Goal: Use online tool/utility: Utilize a website feature to perform a specific function

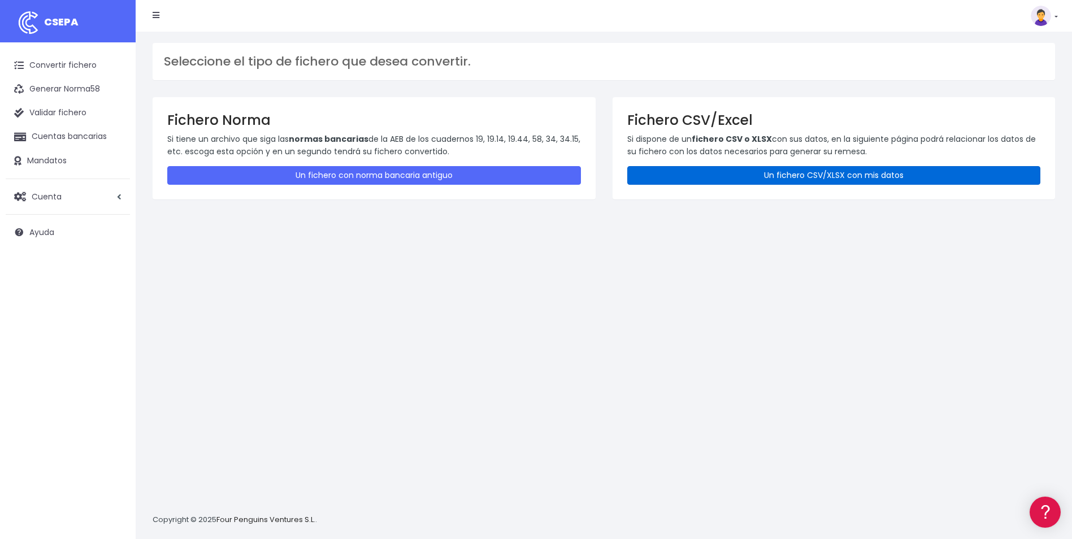
click at [748, 175] on link "Un fichero CSV/XLSX con mis datos" at bounding box center [833, 175] width 413 height 19
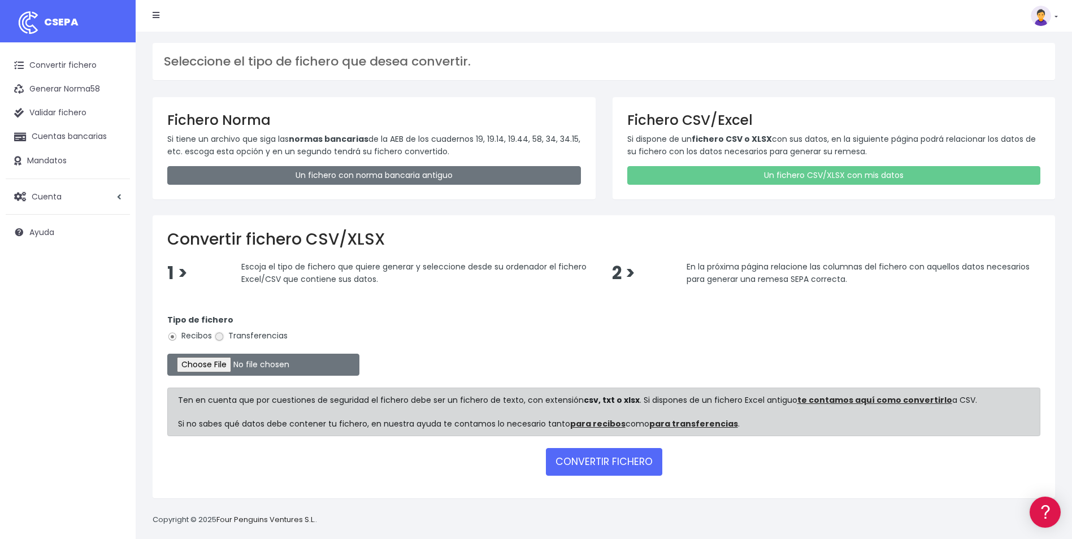
click at [220, 340] on input "Transferencias" at bounding box center [219, 337] width 10 height 10
radio input "true"
click at [217, 359] on input "file" at bounding box center [263, 365] width 192 height 22
type input "C:\fakepath\Copia de TFS_BOLSAVACACIONES_SEPTIEMBRE.csv"
click at [614, 461] on button "CONVERTIR FICHERO" at bounding box center [604, 461] width 116 height 27
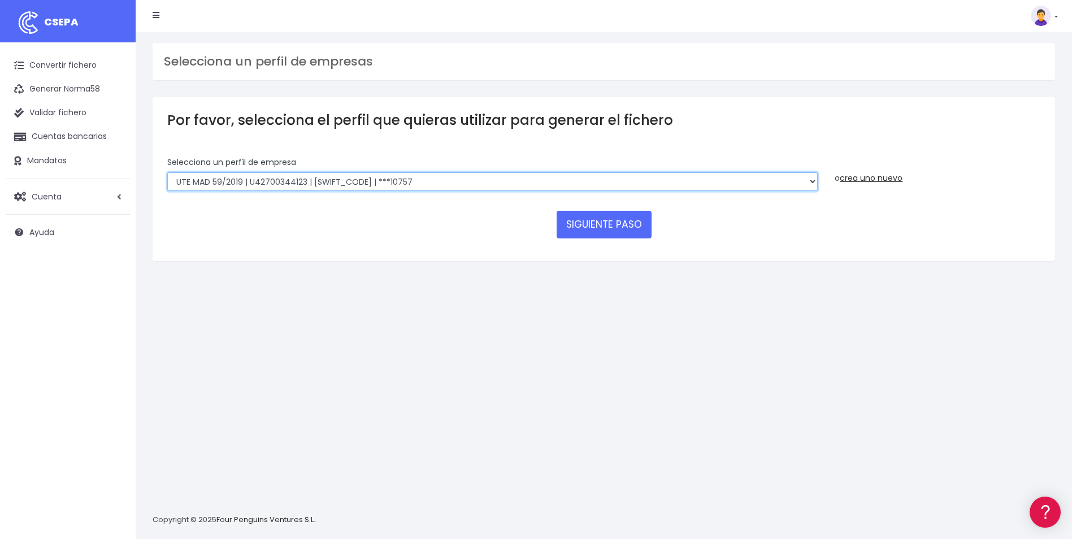
click at [816, 182] on select "INSTITUTO MEDITERRANEO DE ESTUDIOS DE PR | ES91001B53342739 | BSCHESMMXXX | ***…" at bounding box center [492, 181] width 650 height 19
select select "1887"
click at [167, 172] on select "INSTITUTO MEDITERRANEO DE ESTUDIOS DE PR | ES91001B53342739 | BSCHESMMXXX | ***…" at bounding box center [492, 181] width 650 height 19
click at [567, 225] on button "SIGUIENTE PASO" at bounding box center [603, 224] width 95 height 27
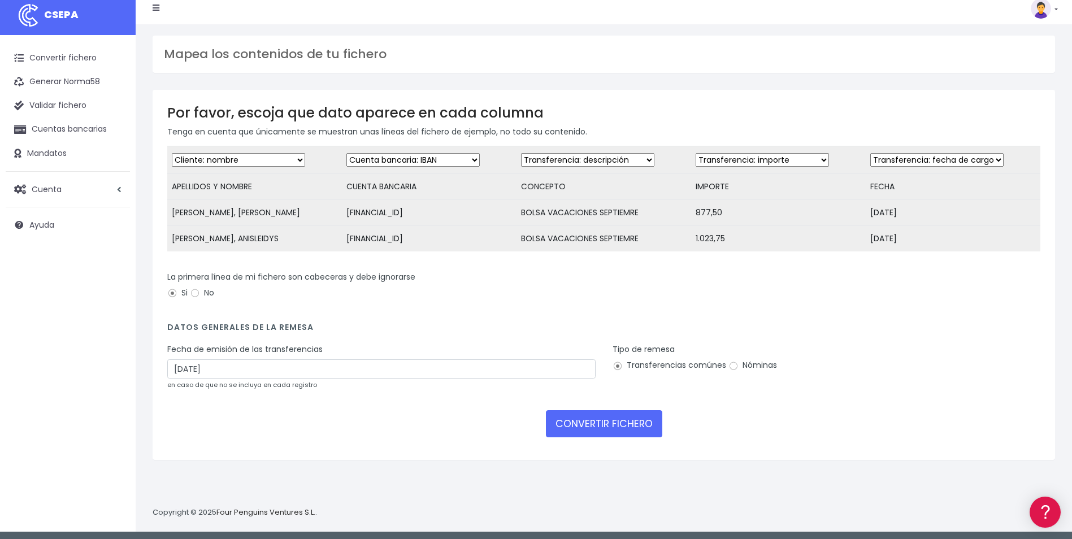
scroll to position [11, 0]
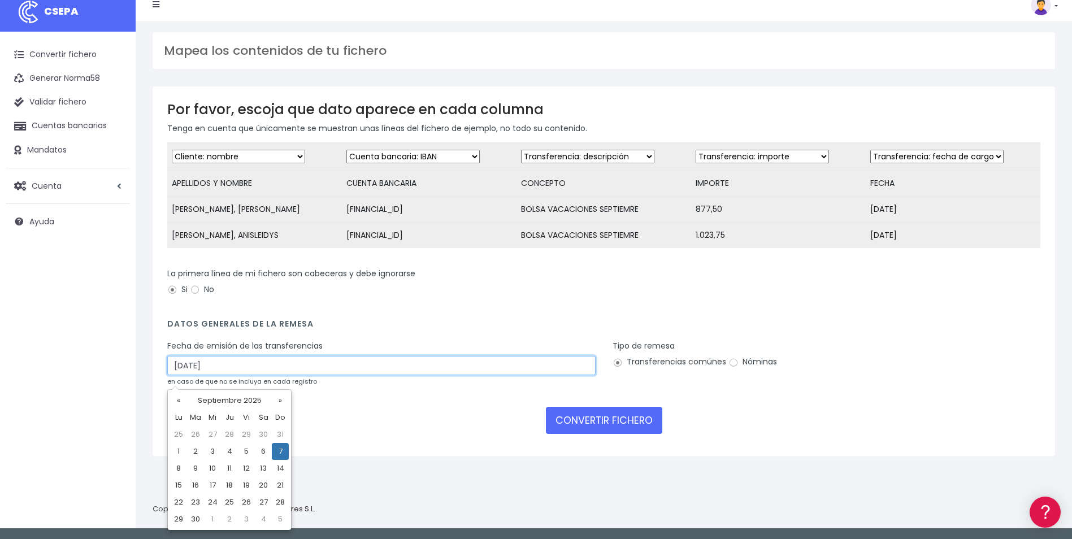
click at [330, 375] on input "[DATE]" at bounding box center [381, 365] width 428 height 19
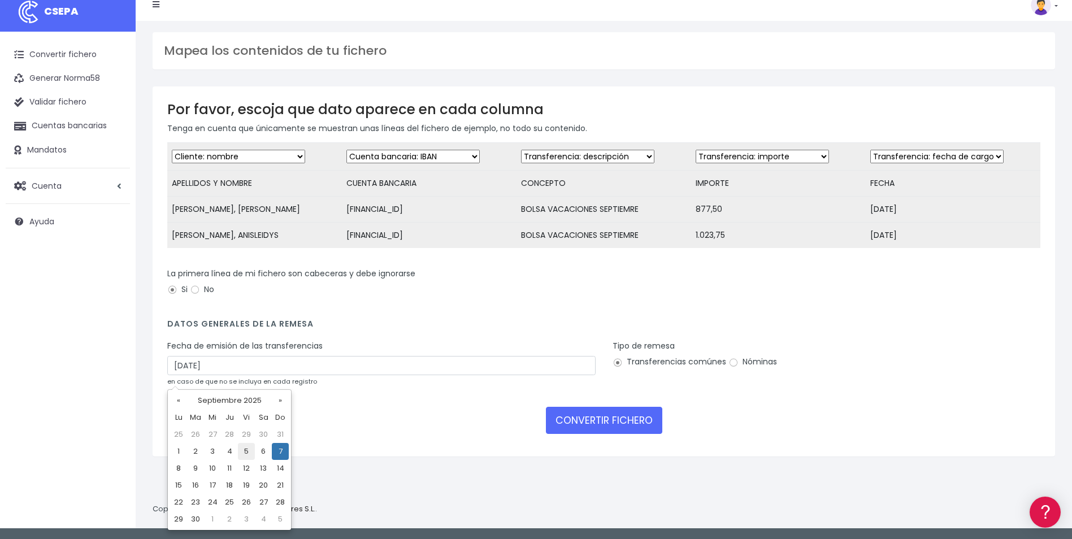
click at [244, 450] on td "5" at bounding box center [246, 451] width 17 height 17
type input "[DATE]"
click at [731, 368] on input "Nóminas" at bounding box center [733, 363] width 10 height 10
radio input "true"
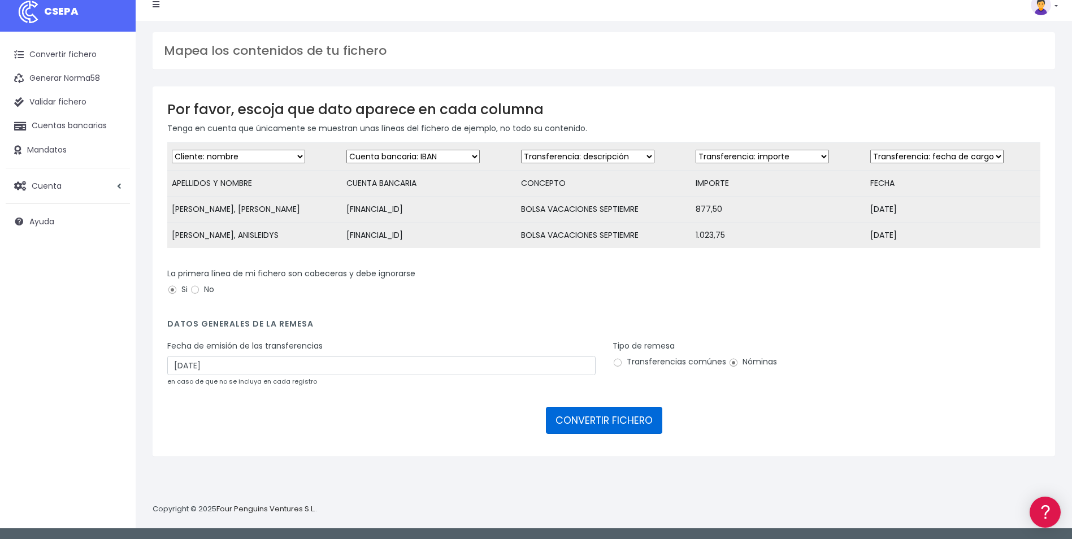
click at [621, 434] on button "CONVERTIR FICHERO" at bounding box center [604, 420] width 116 height 27
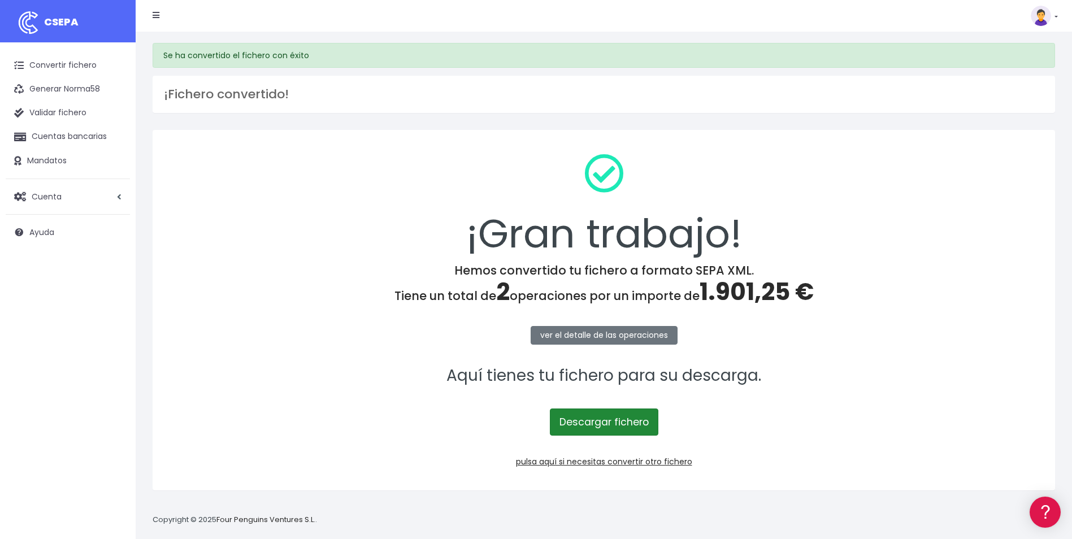
click at [626, 421] on link "Descargar fichero" at bounding box center [604, 421] width 108 height 27
click at [585, 458] on link "pulsa aquí si necesitas convertir otro fichero" at bounding box center [604, 461] width 176 height 11
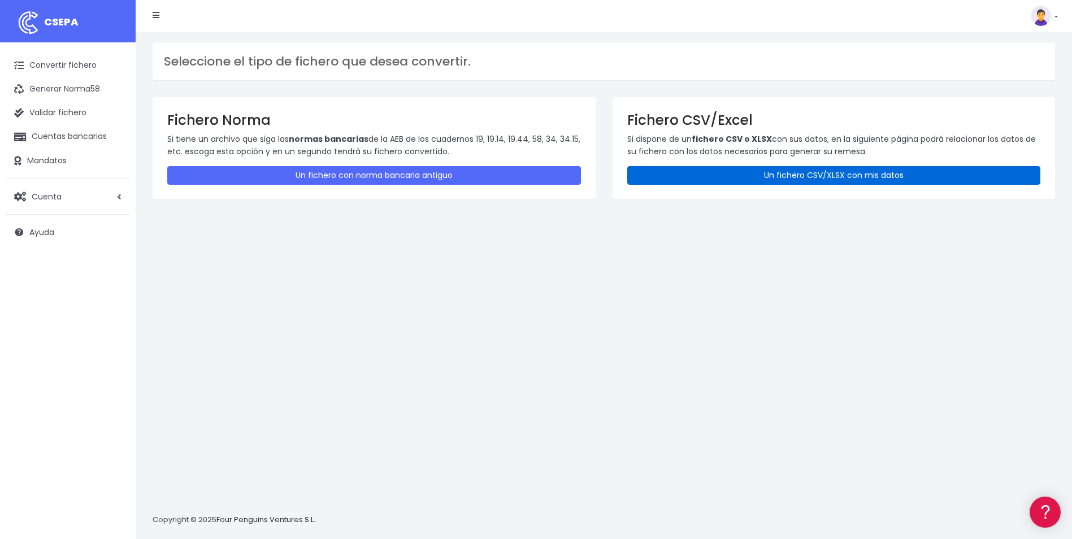
click at [855, 171] on link "Un fichero CSV/XLSX con mis datos" at bounding box center [833, 175] width 413 height 19
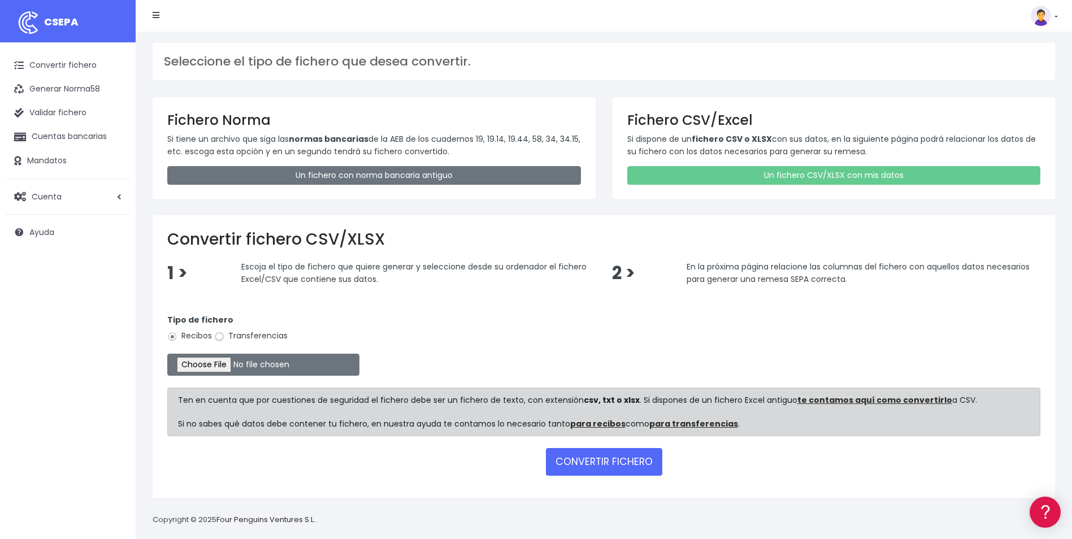
click at [221, 339] on input "Transferencias" at bounding box center [219, 337] width 10 height 10
radio input "true"
click at [216, 364] on input "file" at bounding box center [263, 365] width 192 height 22
type input "C:\fakepath\Copia de ACE_BOLSAVACACIONES_SANTIAGO.csv"
click at [614, 469] on button "CONVERTIR FICHERO" at bounding box center [604, 461] width 116 height 27
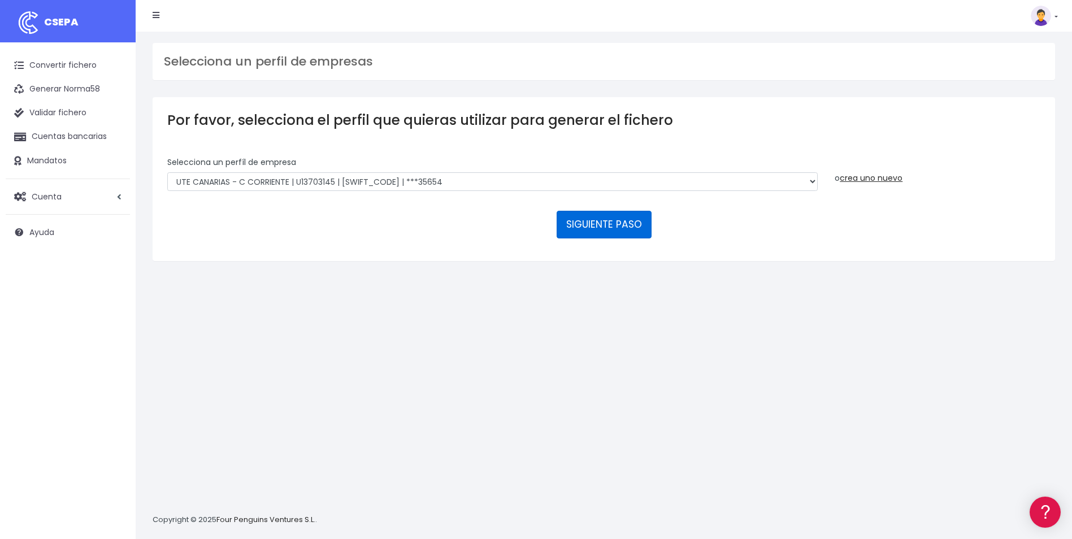
click at [572, 225] on button "SIGUIENTE PASO" at bounding box center [603, 224] width 95 height 27
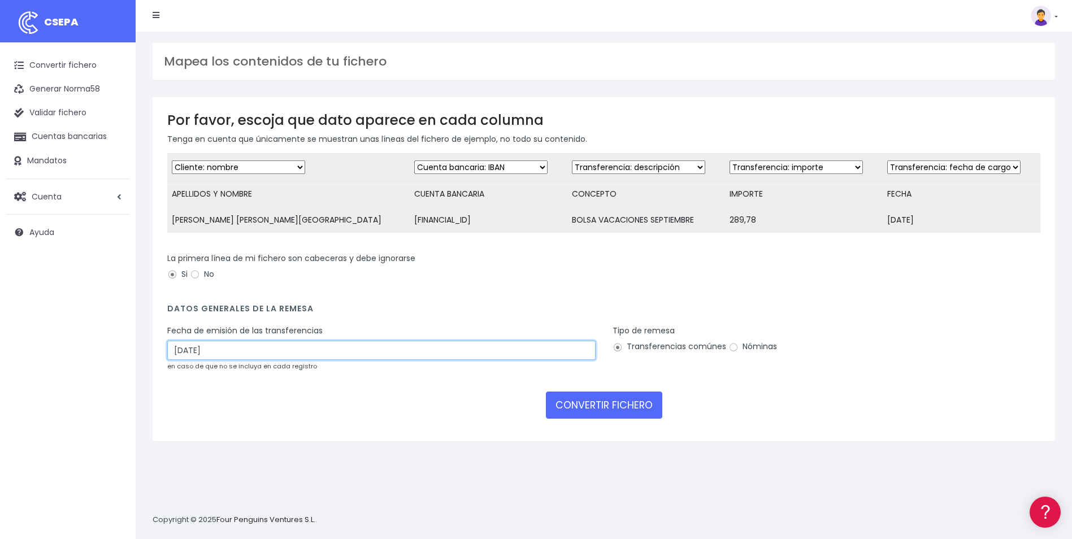
click at [290, 360] on input "07/09/2025" at bounding box center [381, 350] width 428 height 19
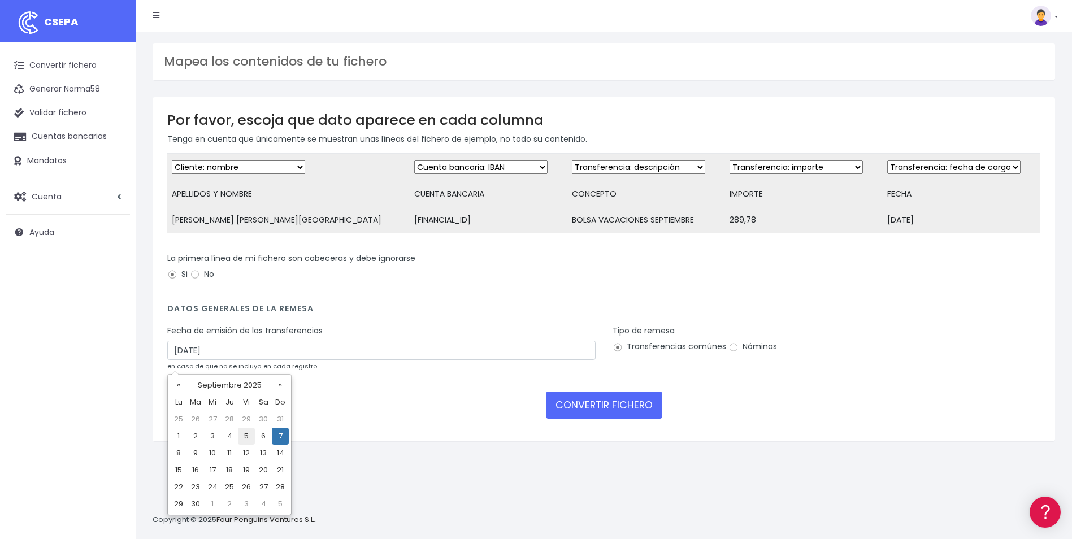
click at [249, 437] on td "5" at bounding box center [246, 436] width 17 height 17
type input "05/09/2025"
click at [733, 352] on input "Nóminas" at bounding box center [733, 347] width 10 height 10
radio input "true"
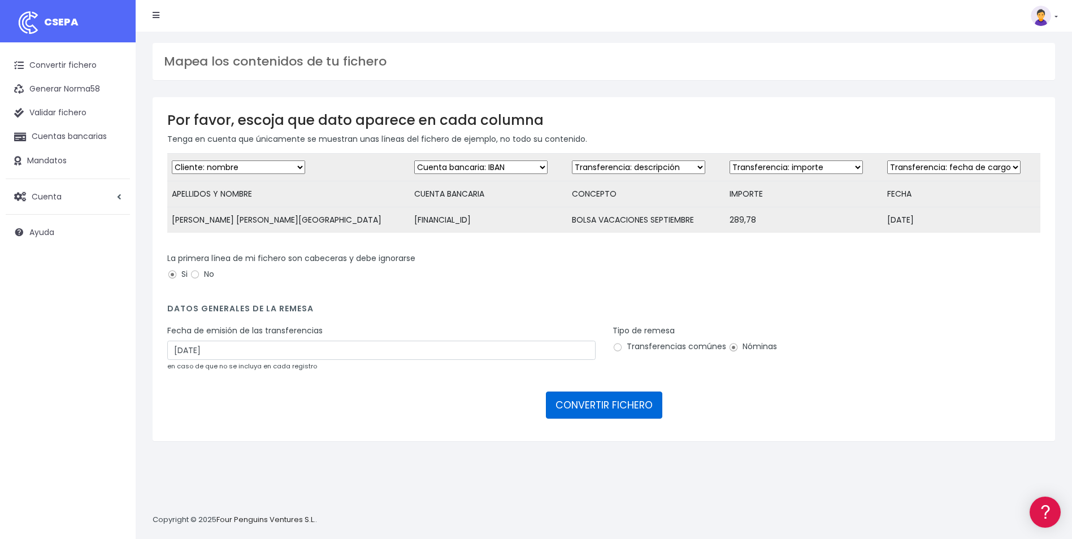
click at [629, 411] on button "CONVERTIR FICHERO" at bounding box center [604, 404] width 116 height 27
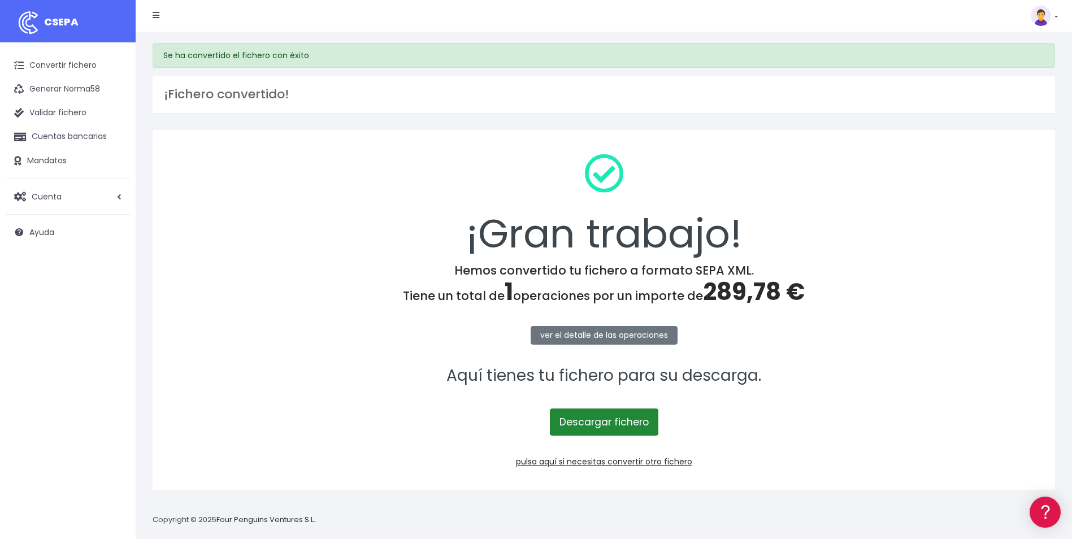
click at [624, 421] on link "Descargar fichero" at bounding box center [604, 421] width 108 height 27
click at [621, 460] on link "pulsa aquí si necesitas convertir otro fichero" at bounding box center [604, 461] width 176 height 11
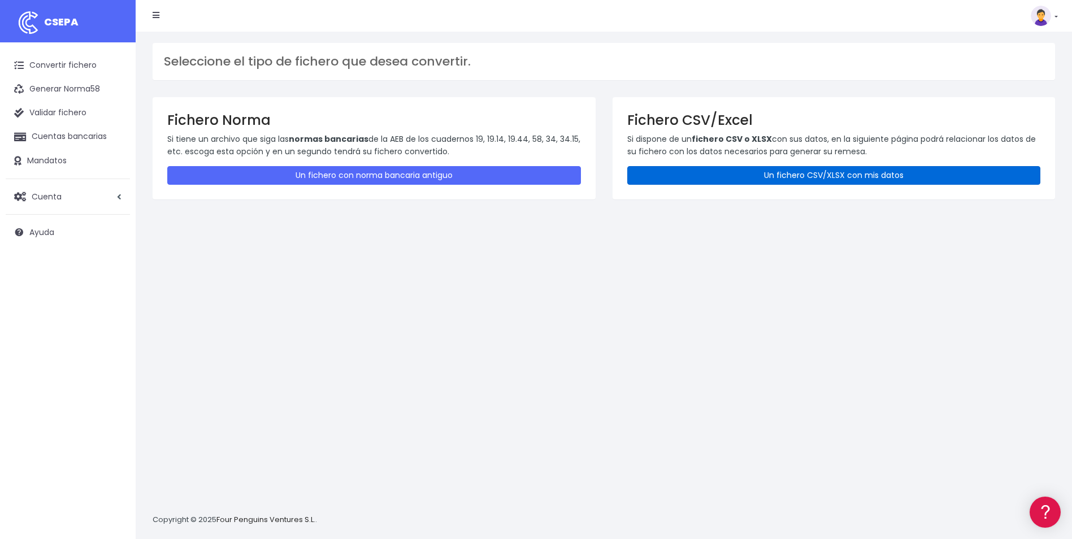
click at [841, 177] on link "Un fichero CSV/XLSX con mis datos" at bounding box center [833, 175] width 413 height 19
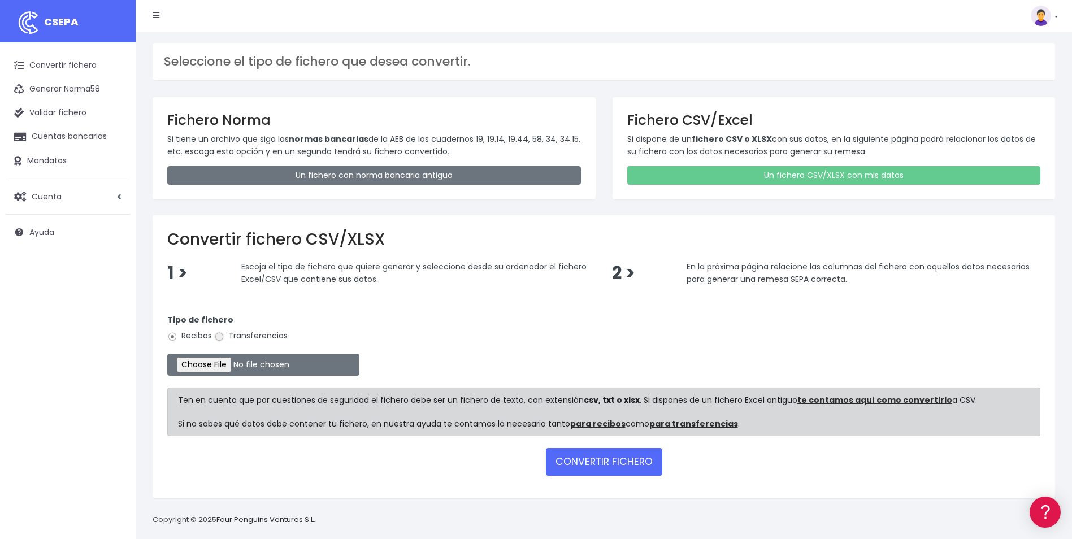
click at [220, 334] on input "Transferencias" at bounding box center [219, 337] width 10 height 10
radio input "true"
click at [221, 368] on input "file" at bounding box center [263, 365] width 192 height 22
type input "C:\fakepath\Copia de Resumen FINIQUITO 05 09 2025.csv"
click at [622, 453] on button "CONVERTIR FICHERO" at bounding box center [604, 461] width 116 height 27
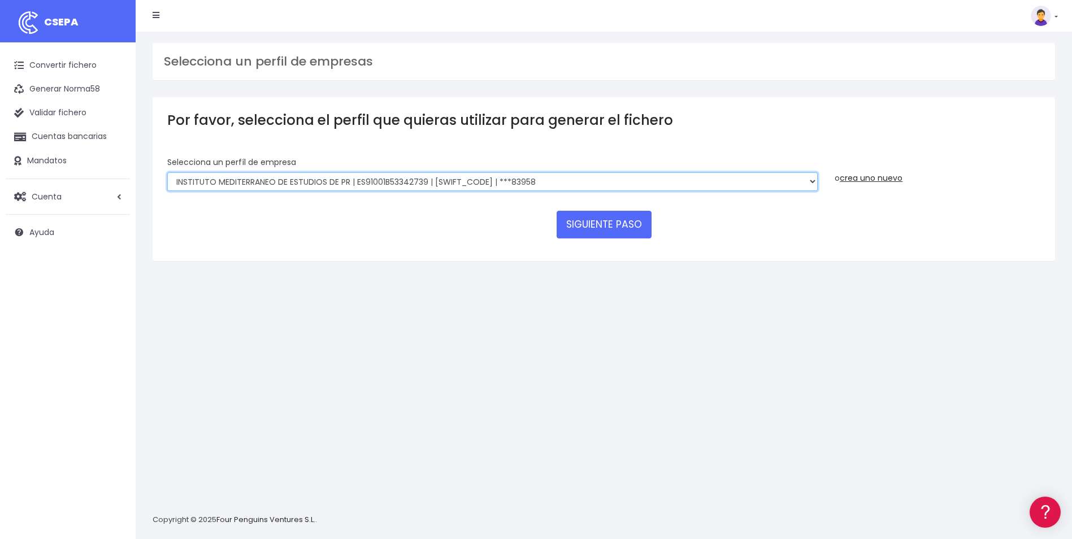
click at [777, 175] on select "INSTITUTO MEDITERRANEO DE ESTUDIOS DE PR | ES91001B53342739 | BSCHESMMXXX | ***…" at bounding box center [492, 181] width 650 height 19
select select "1201"
click at [167, 172] on select "INSTITUTO MEDITERRANEO DE ESTUDIOS DE PR | ES91001B53342739 | BSCHESMMXXX | ***…" at bounding box center [492, 181] width 650 height 19
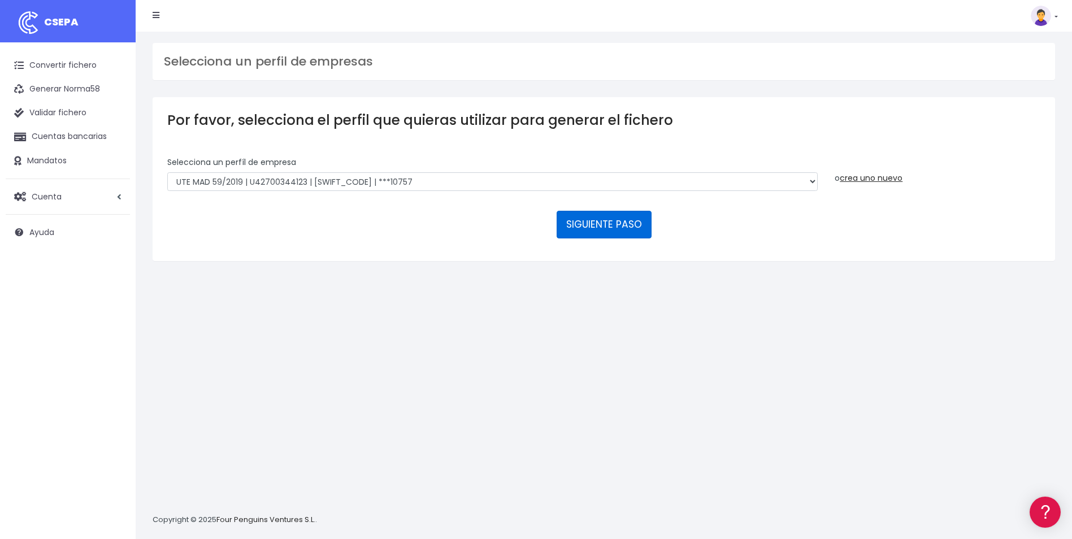
click at [627, 222] on button "SIGUIENTE PASO" at bounding box center [603, 224] width 95 height 27
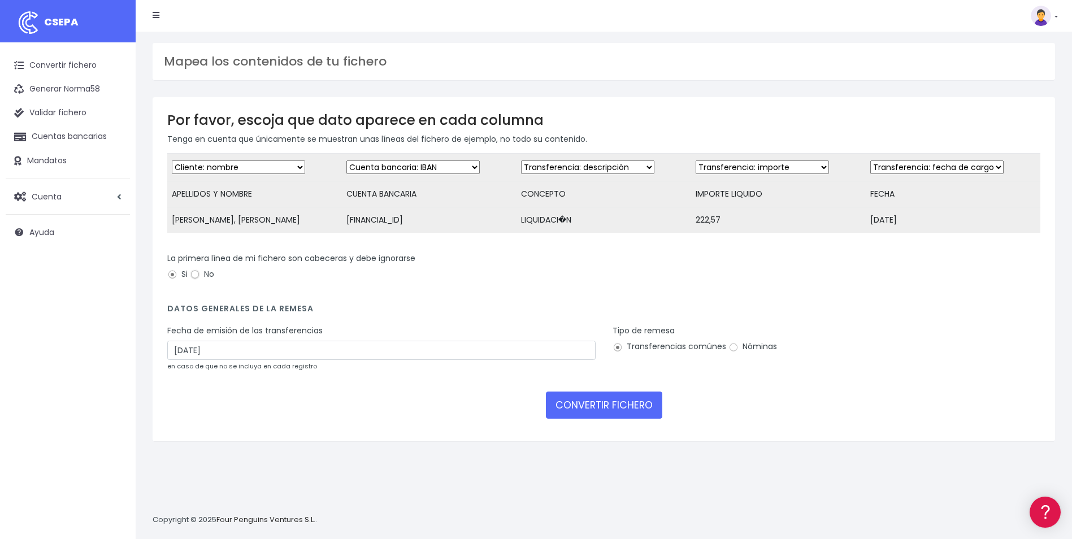
click at [195, 280] on input "No" at bounding box center [195, 274] width 10 height 10
radio input "true"
click at [170, 280] on input "Si" at bounding box center [172, 274] width 10 height 10
radio input "true"
click at [385, 351] on input "[DATE]" at bounding box center [381, 350] width 428 height 19
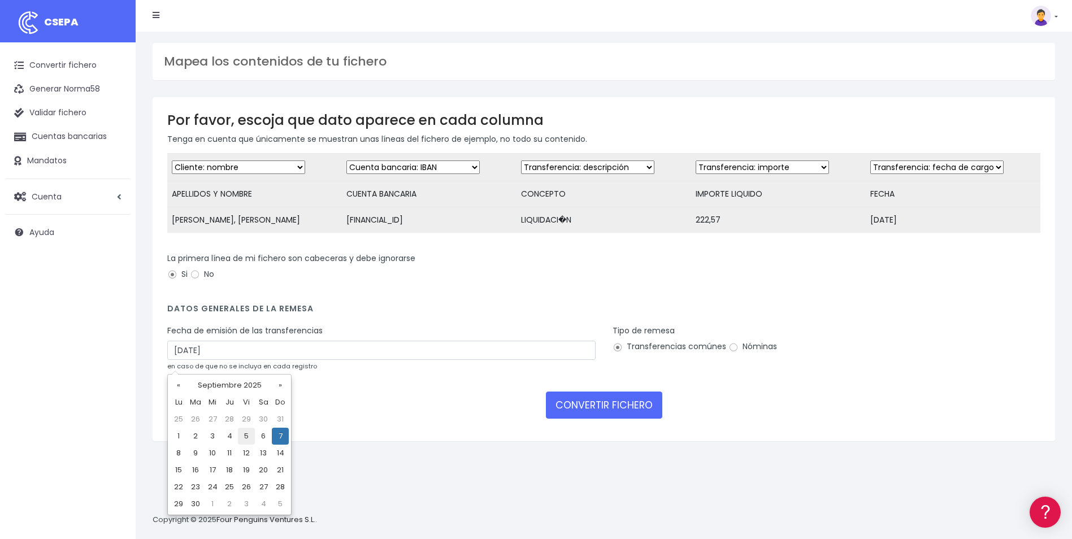
click at [242, 437] on td "5" at bounding box center [246, 436] width 17 height 17
type input "[DATE]"
click at [731, 352] on input "Nóminas" at bounding box center [733, 347] width 10 height 10
radio input "true"
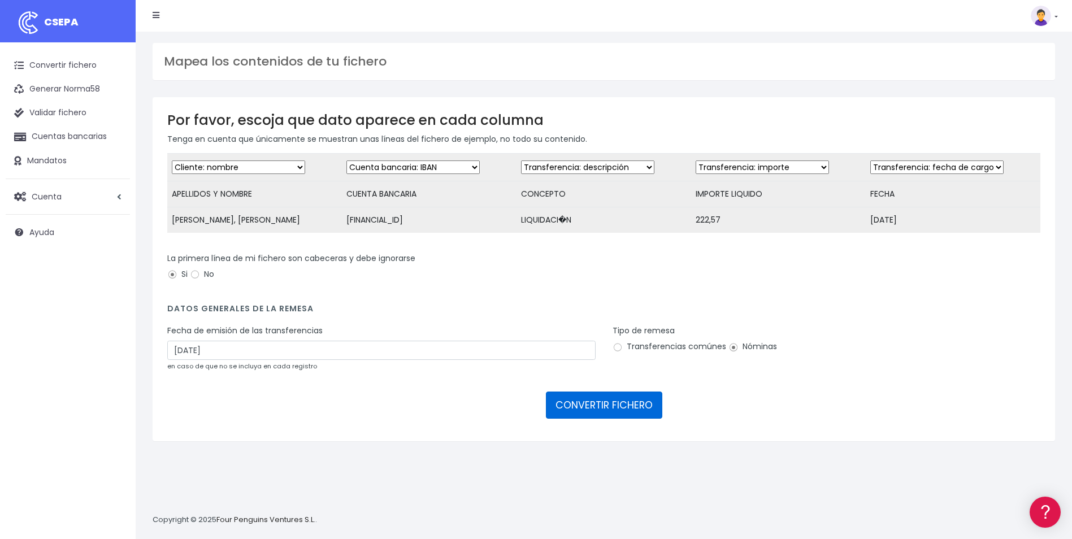
click at [634, 418] on button "CONVERTIR FICHERO" at bounding box center [604, 404] width 116 height 27
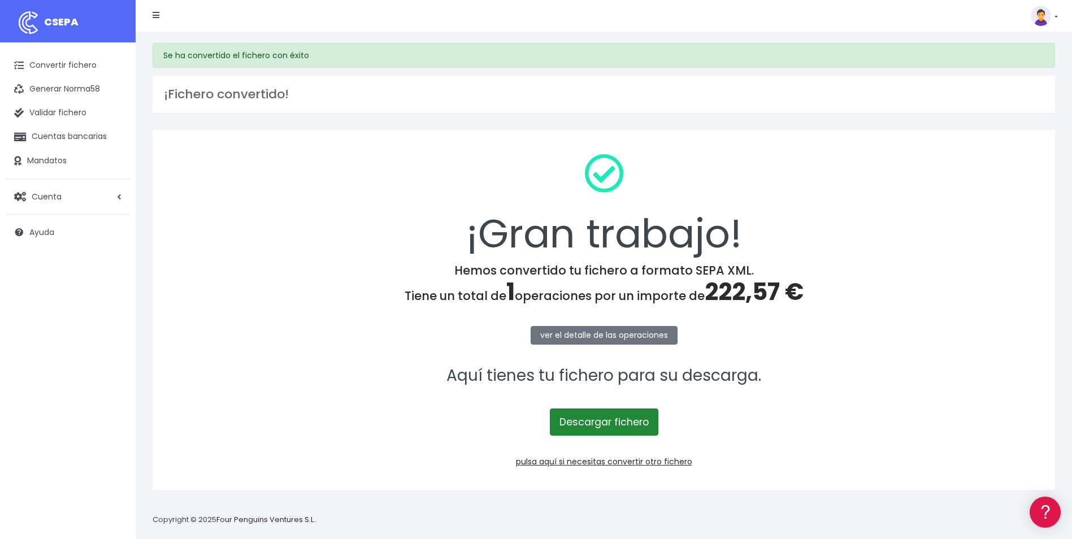
click at [646, 421] on link "Descargar fichero" at bounding box center [604, 421] width 108 height 27
